Goal: Task Accomplishment & Management: Use online tool/utility

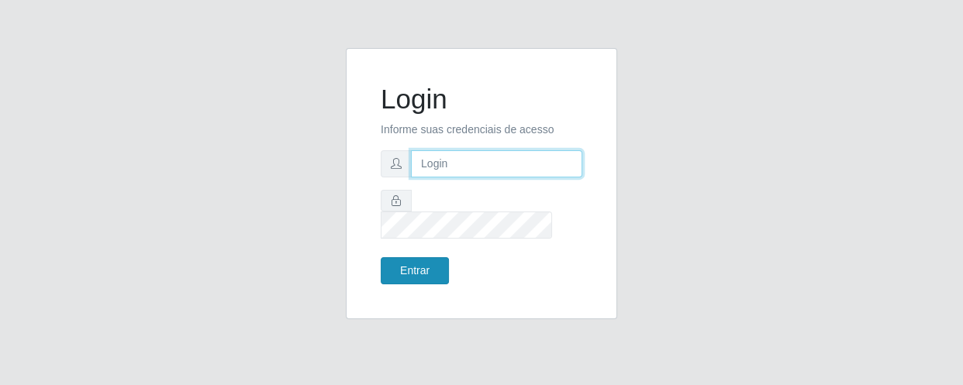
type input "[EMAIL_ADDRESS][DOMAIN_NAME]"
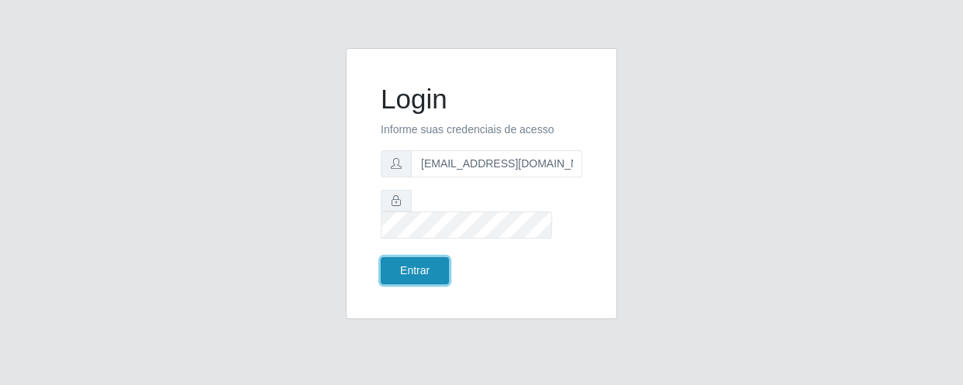
click at [425, 257] on button "Entrar" at bounding box center [415, 270] width 68 height 27
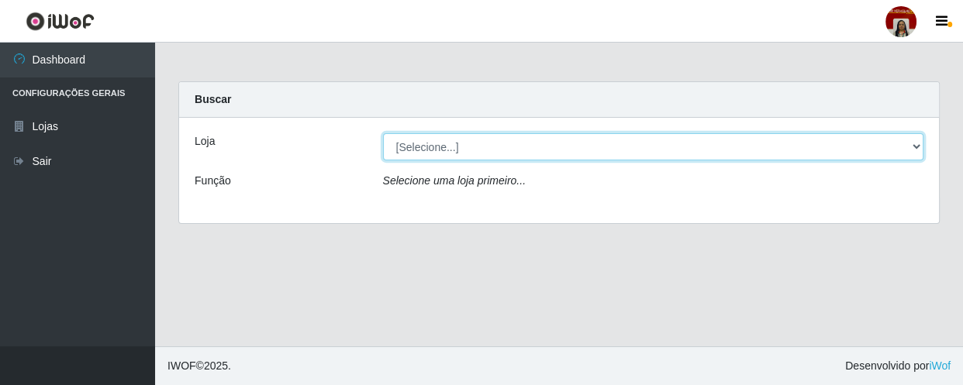
click at [559, 143] on select "[Selecione...] Mar Vermelho - Loja 04" at bounding box center [653, 146] width 541 height 27
select select "251"
click at [383, 133] on select "[Selecione...] Mar Vermelho - Loja 04" at bounding box center [653, 146] width 541 height 27
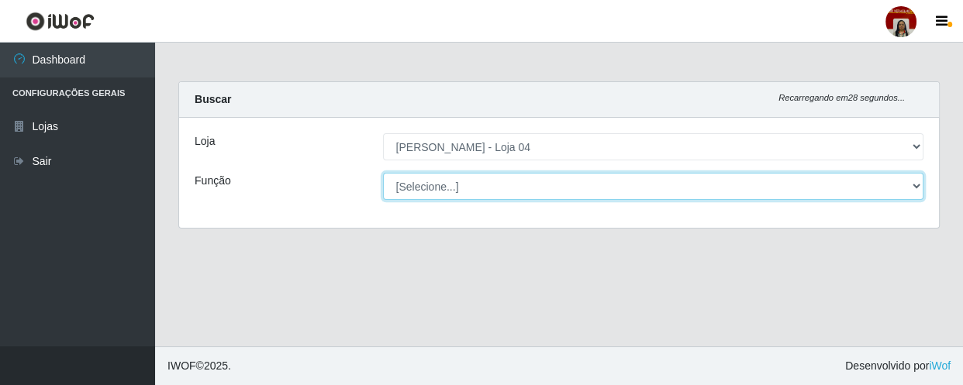
click at [829, 178] on select "[Selecione...] ASG ASG + ASG ++ Auxiliar de Depósito Auxiliar de Depósito + Aux…" at bounding box center [653, 186] width 541 height 27
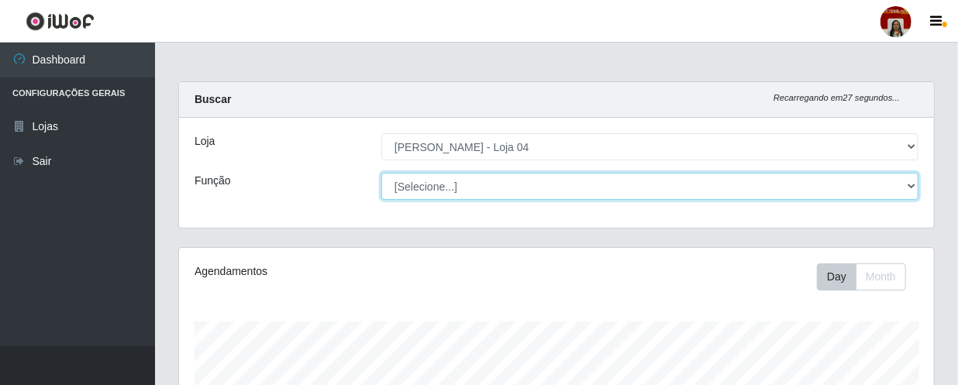
scroll to position [322, 755]
select select "22"
click at [381, 173] on select "[Selecione...] ASG ASG + ASG ++ Auxiliar de Depósito Auxiliar de Depósito + Aux…" at bounding box center [649, 186] width 537 height 27
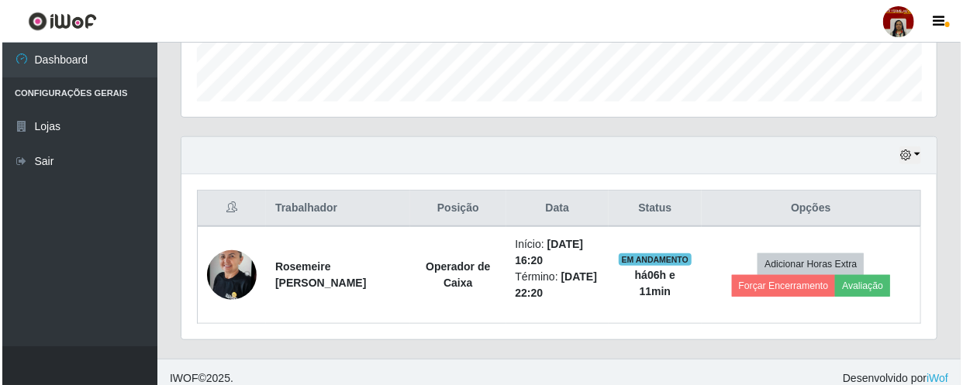
scroll to position [464, 0]
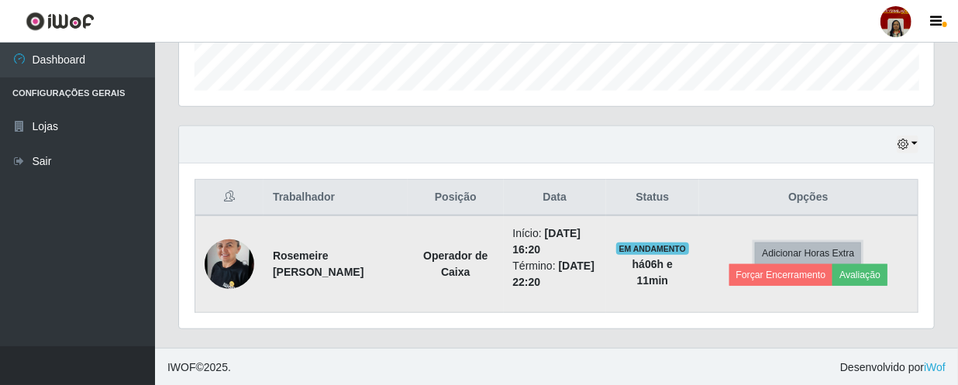
click at [835, 255] on button "Adicionar Horas Extra" at bounding box center [808, 254] width 106 height 22
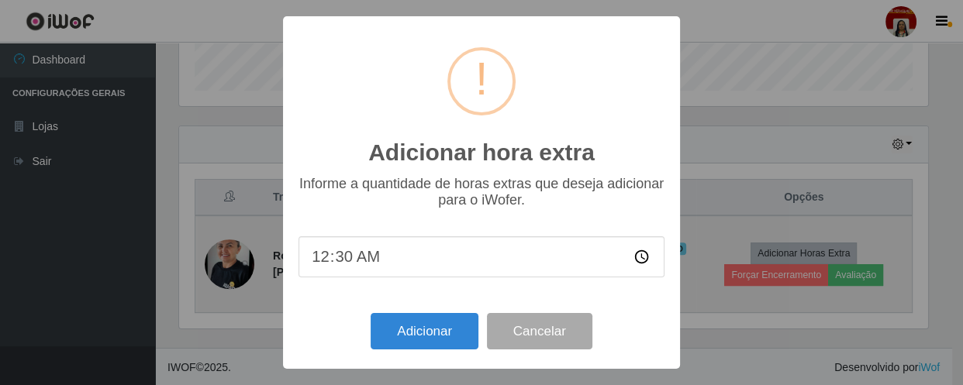
scroll to position [322, 748]
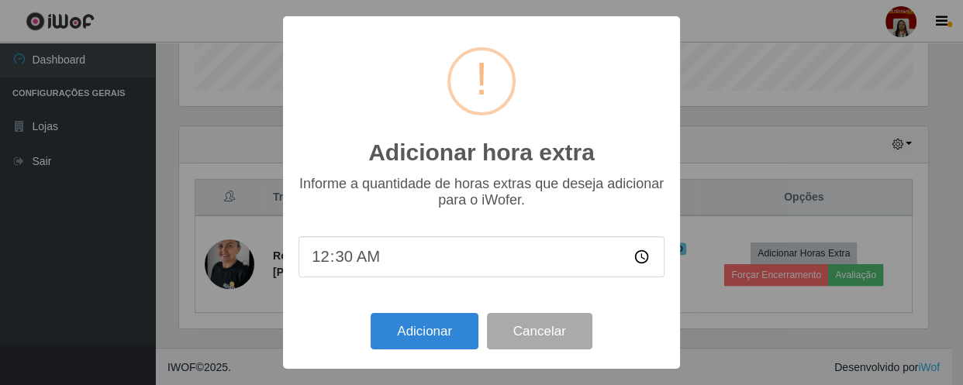
click at [372, 257] on input "00:30" at bounding box center [481, 256] width 366 height 41
click at [343, 263] on input "00:30" at bounding box center [481, 256] width 366 height 41
type input "00:10"
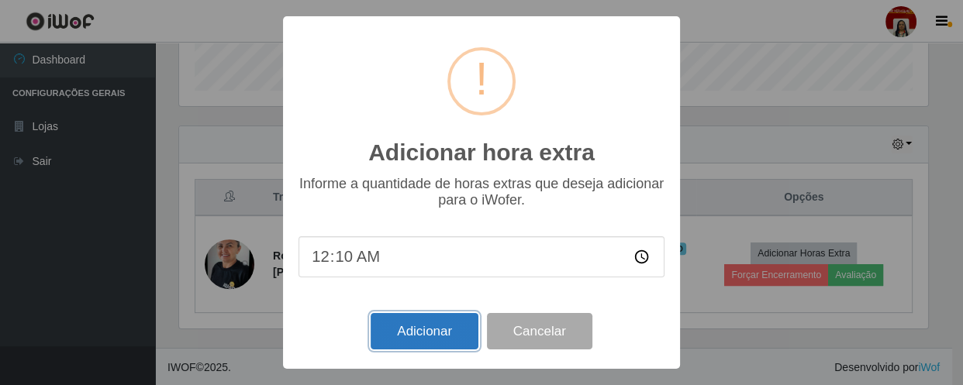
click at [429, 337] on button "Adicionar" at bounding box center [425, 331] width 108 height 36
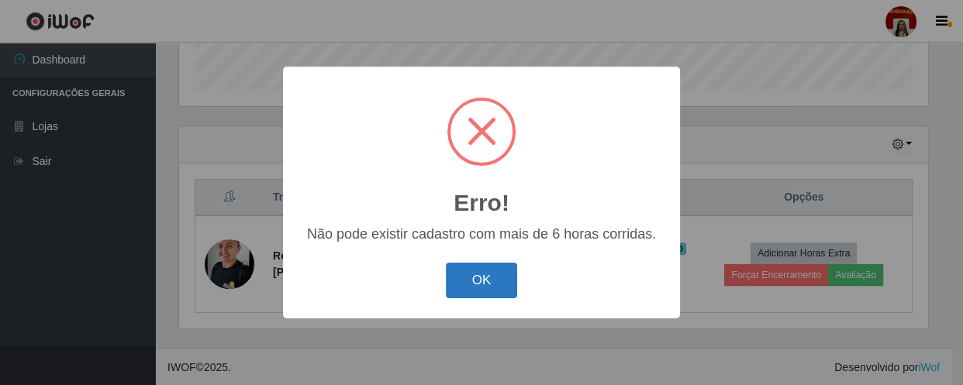
click at [466, 279] on button "OK" at bounding box center [482, 281] width 72 height 36
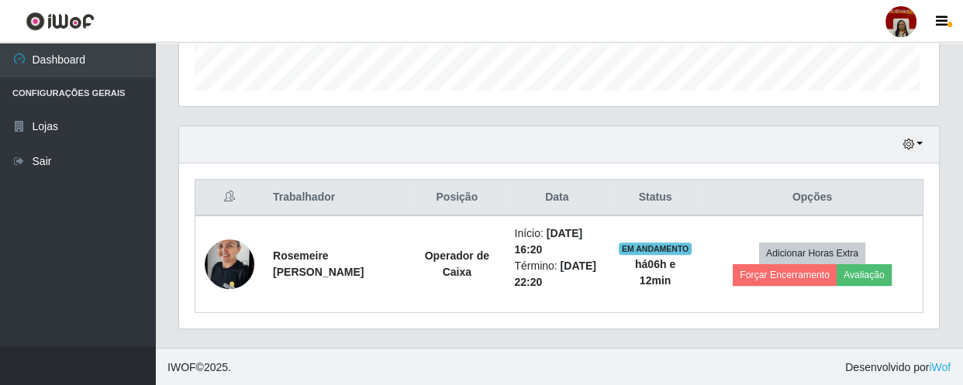
scroll to position [322, 755]
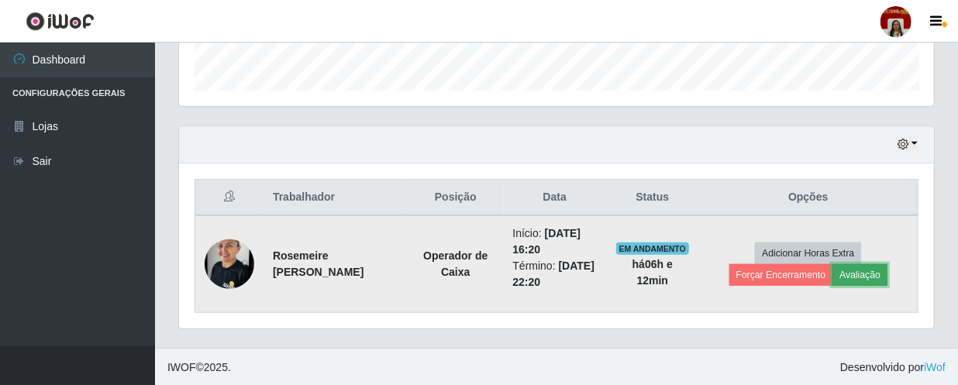
click at [870, 270] on button "Avaliação" at bounding box center [860, 275] width 55 height 22
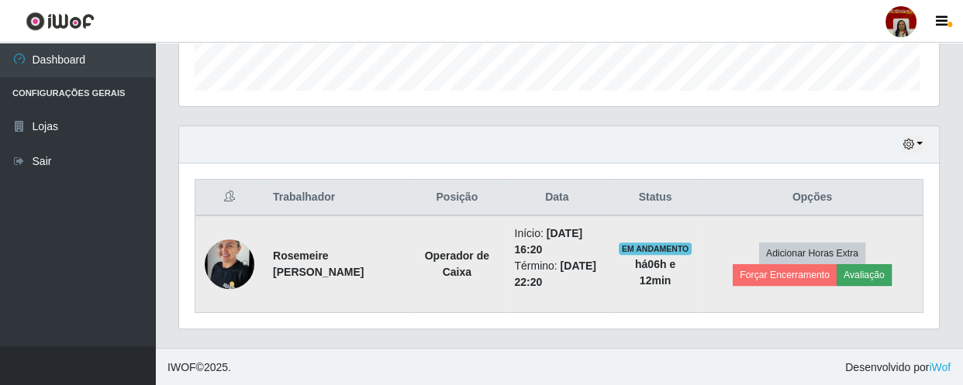
scroll to position [322, 748]
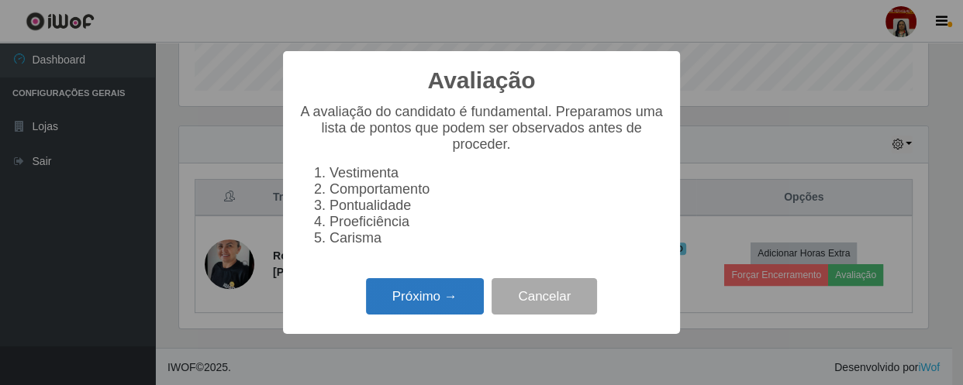
click at [426, 303] on button "Próximo →" at bounding box center [425, 296] width 118 height 36
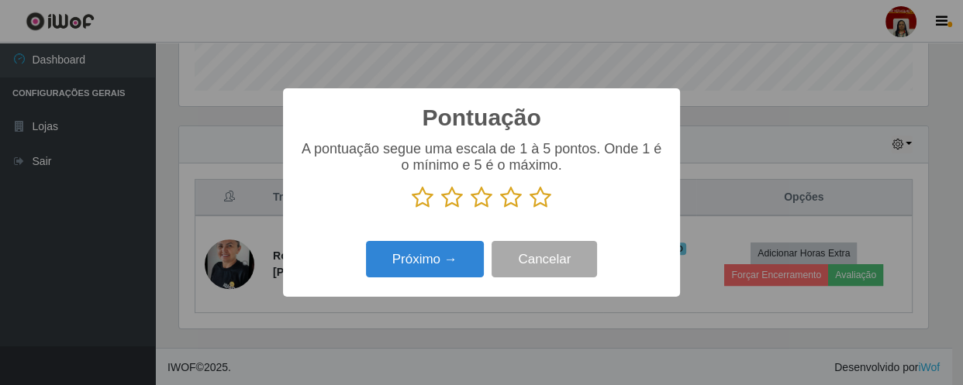
click at [543, 198] on icon at bounding box center [540, 197] width 22 height 23
click at [529, 209] on input "radio" at bounding box center [529, 209] width 0 height 0
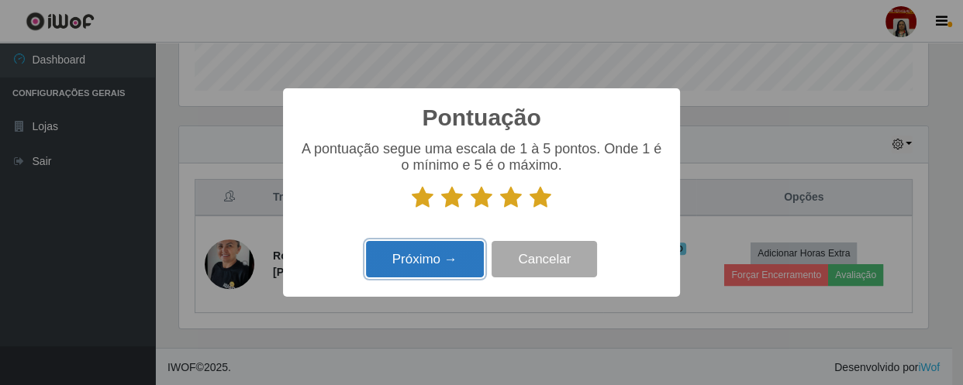
click at [459, 257] on button "Próximo →" at bounding box center [425, 259] width 118 height 36
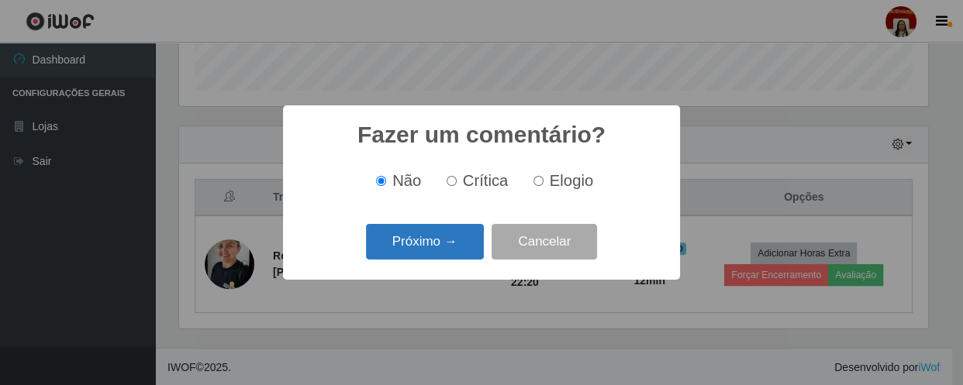
click at [472, 248] on button "Próximo →" at bounding box center [425, 242] width 118 height 36
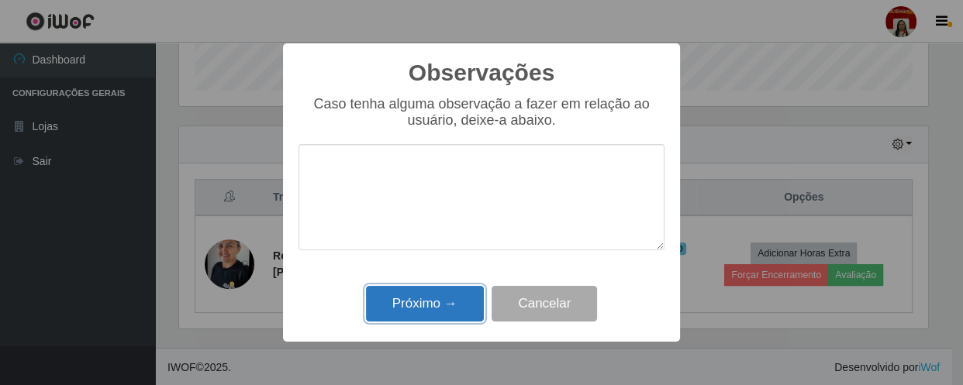
click at [455, 305] on button "Próximo →" at bounding box center [425, 304] width 118 height 36
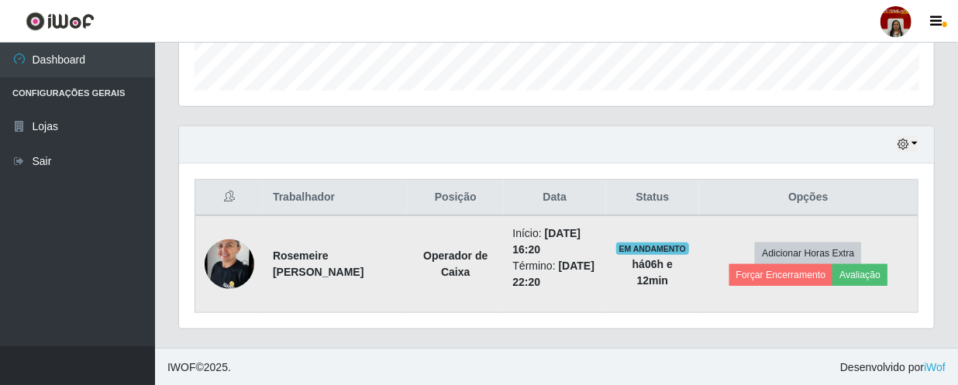
scroll to position [322, 755]
click at [773, 280] on button "Forçar Encerramento" at bounding box center [782, 275] width 104 height 22
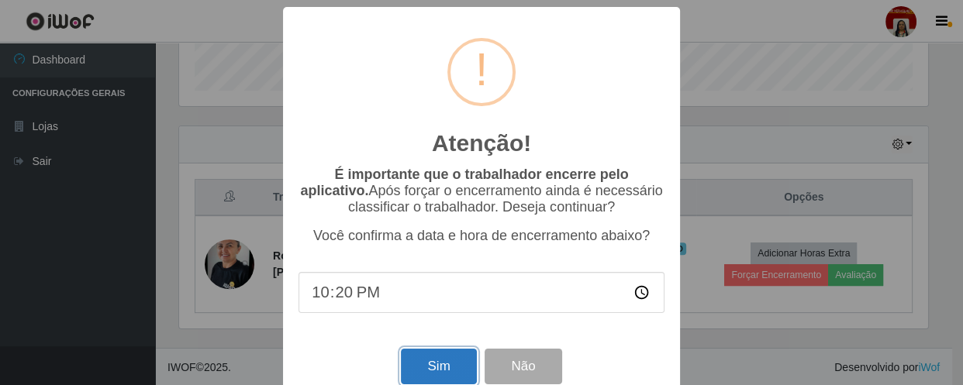
click at [447, 367] on button "Sim" at bounding box center [438, 367] width 75 height 36
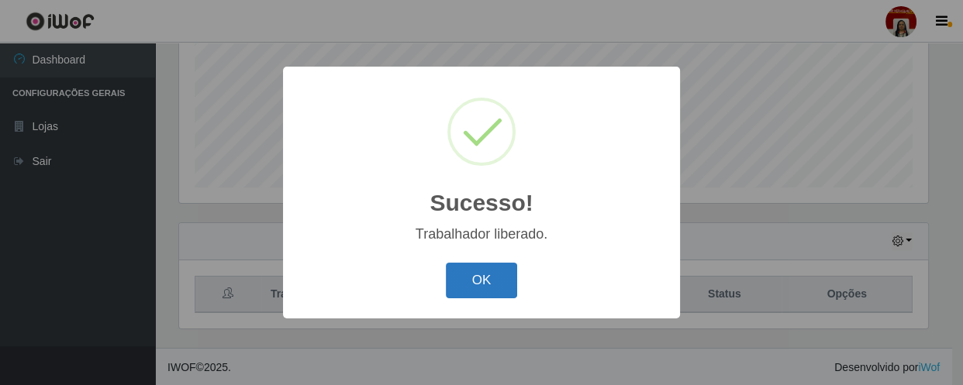
click at [467, 273] on button "OK" at bounding box center [482, 281] width 72 height 36
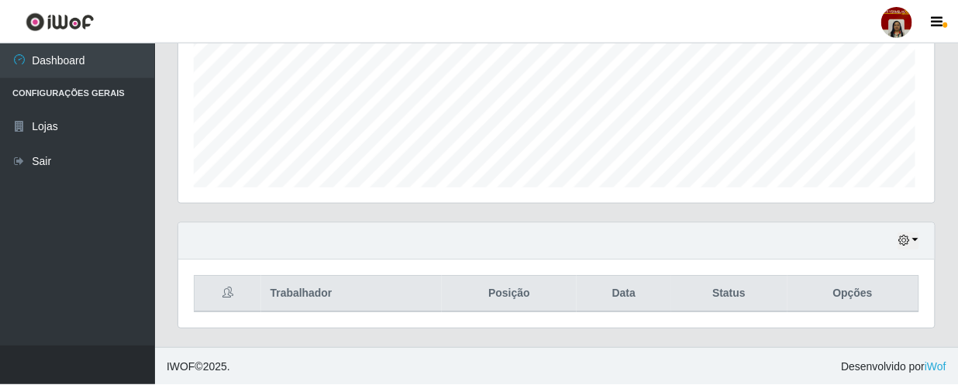
scroll to position [322, 755]
